Goal: Task Accomplishment & Management: Complete application form

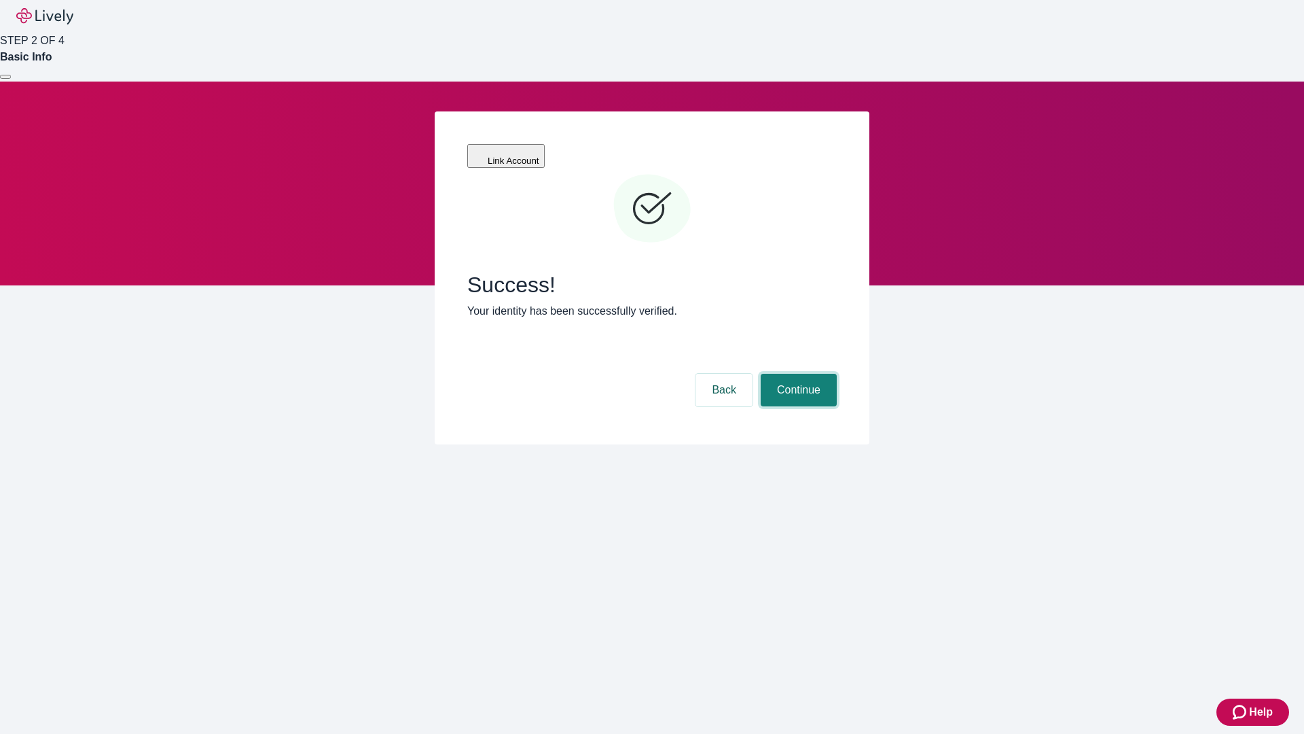
click at [797, 374] on button "Continue" at bounding box center [799, 390] width 76 height 33
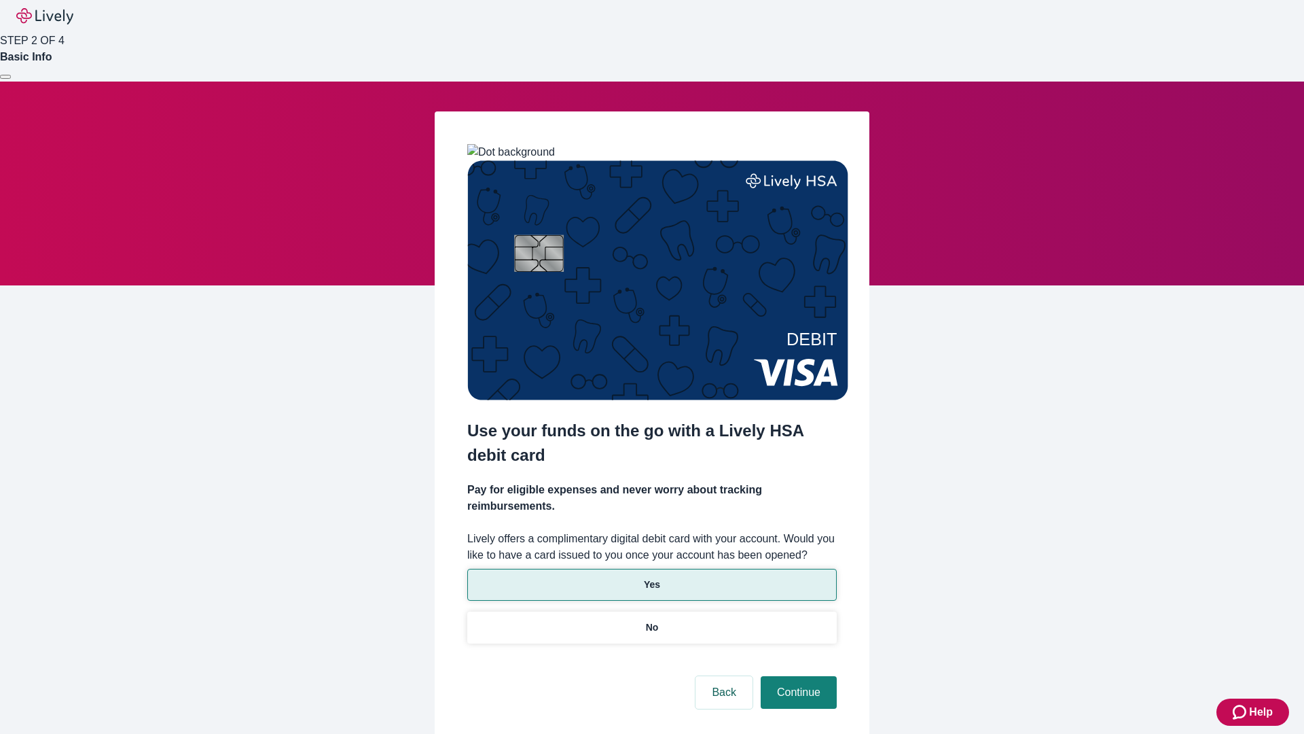
click at [651, 577] on p "Yes" at bounding box center [652, 584] width 16 height 14
click at [797, 676] on button "Continue" at bounding box center [799, 692] width 76 height 33
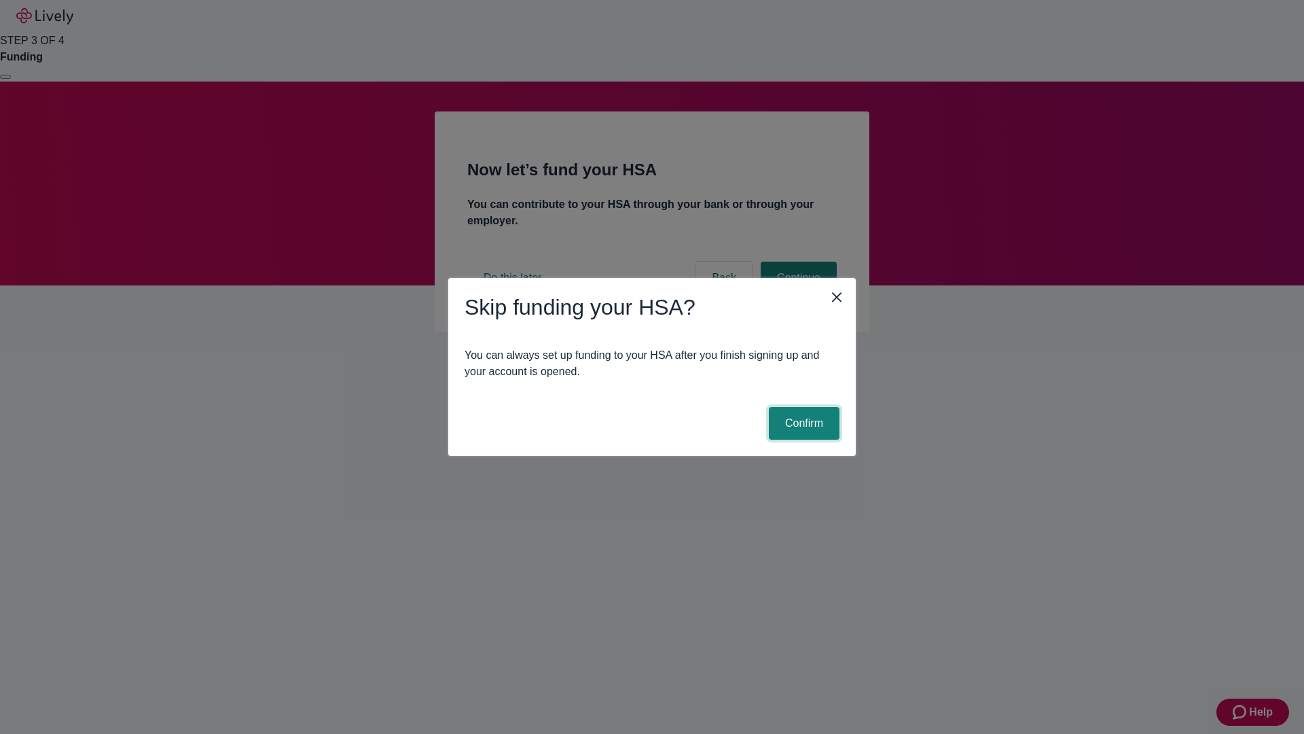
click at [802, 423] on button "Confirm" at bounding box center [804, 423] width 71 height 33
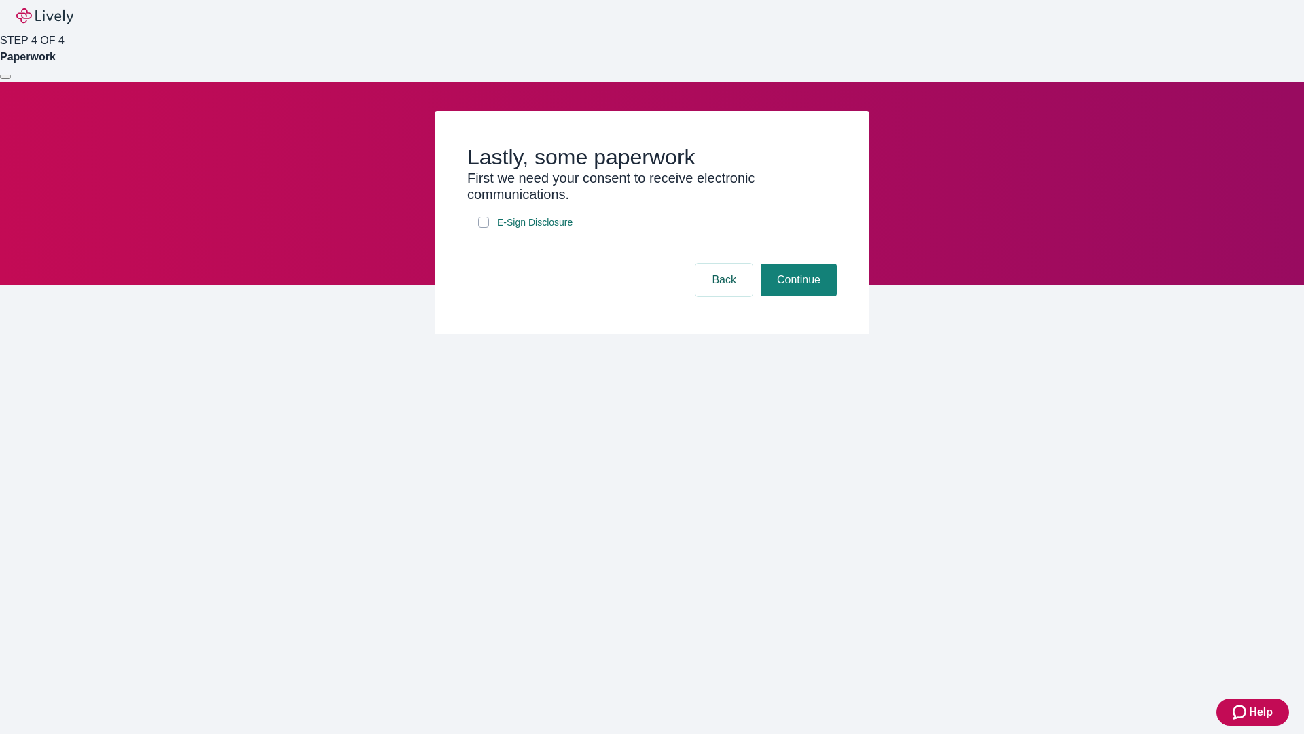
click at [484, 228] on input "E-Sign Disclosure" at bounding box center [483, 222] width 11 height 11
checkbox input "true"
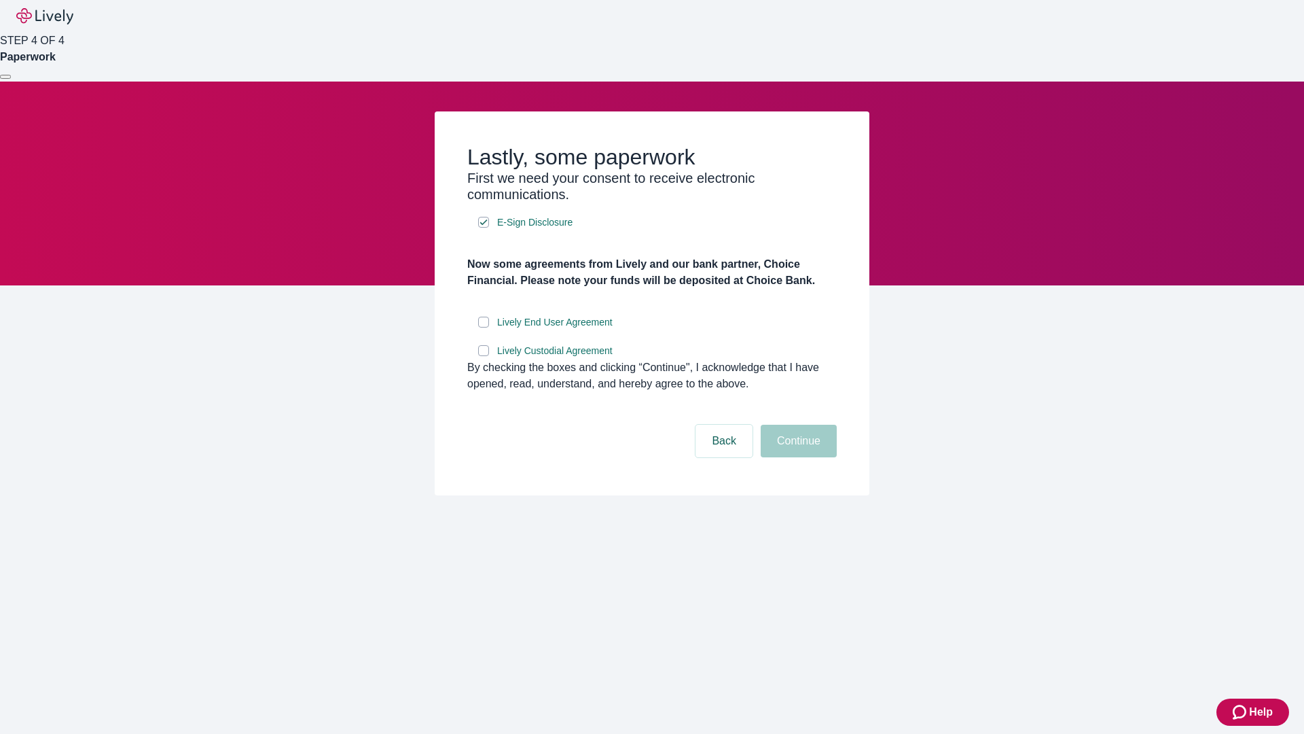
click at [484, 327] on input "Lively End User Agreement" at bounding box center [483, 322] width 11 height 11
checkbox input "true"
click at [484, 356] on input "Lively Custodial Agreement" at bounding box center [483, 350] width 11 height 11
checkbox input "true"
click at [797, 457] on button "Continue" at bounding box center [799, 441] width 76 height 33
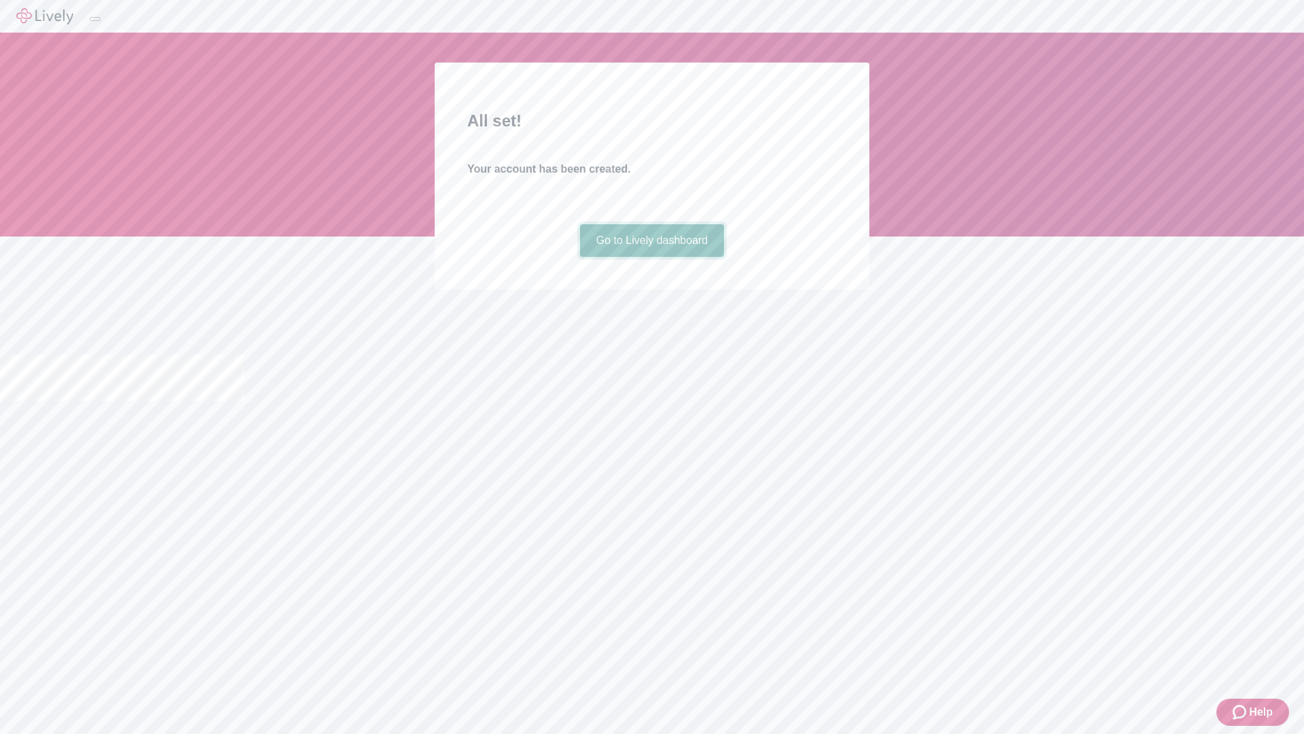
click at [651, 257] on link "Go to Lively dashboard" at bounding box center [652, 240] width 145 height 33
